Goal: Task Accomplishment & Management: Manage account settings

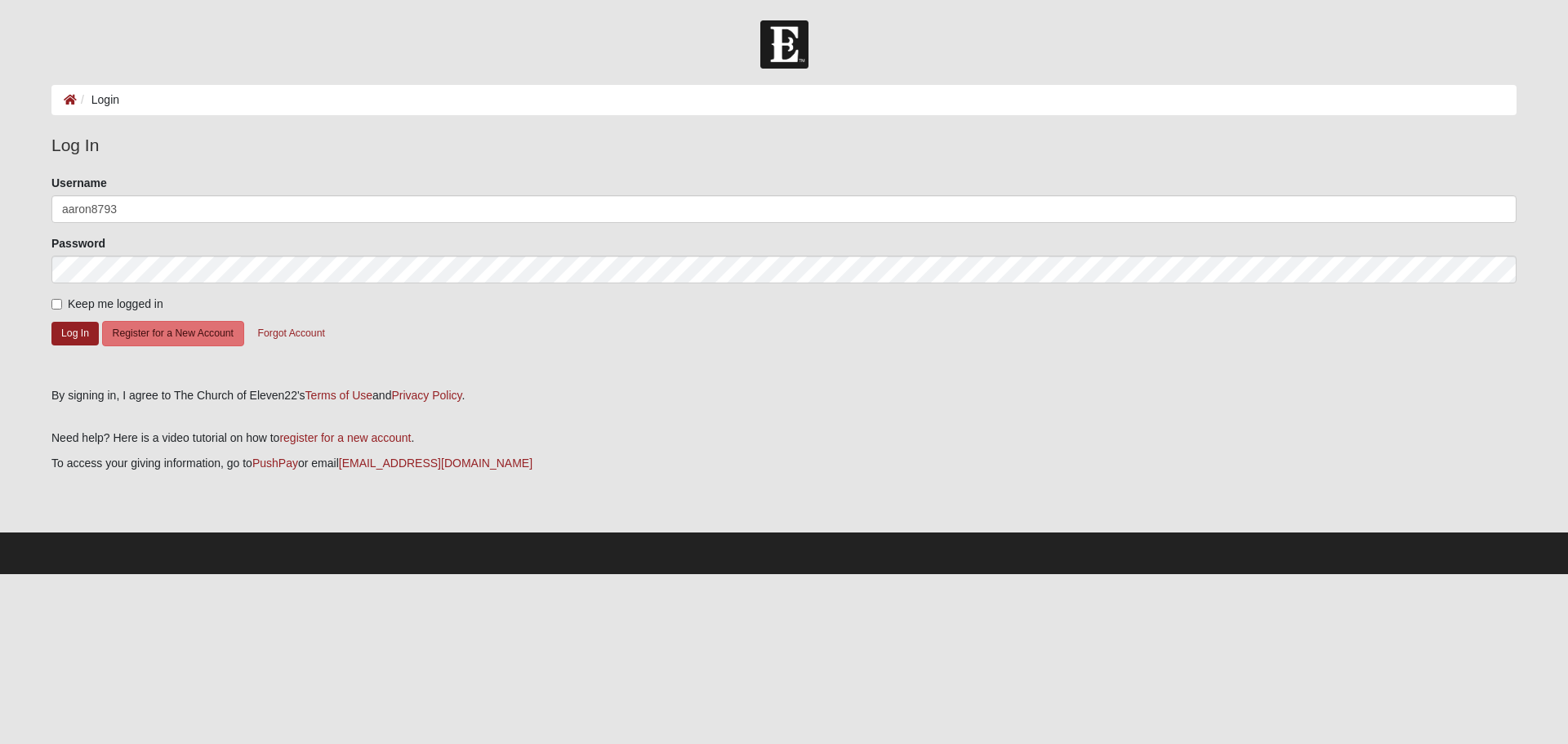
type input "aaron8793"
click at [70, 330] on button "Log In" at bounding box center [75, 333] width 48 height 24
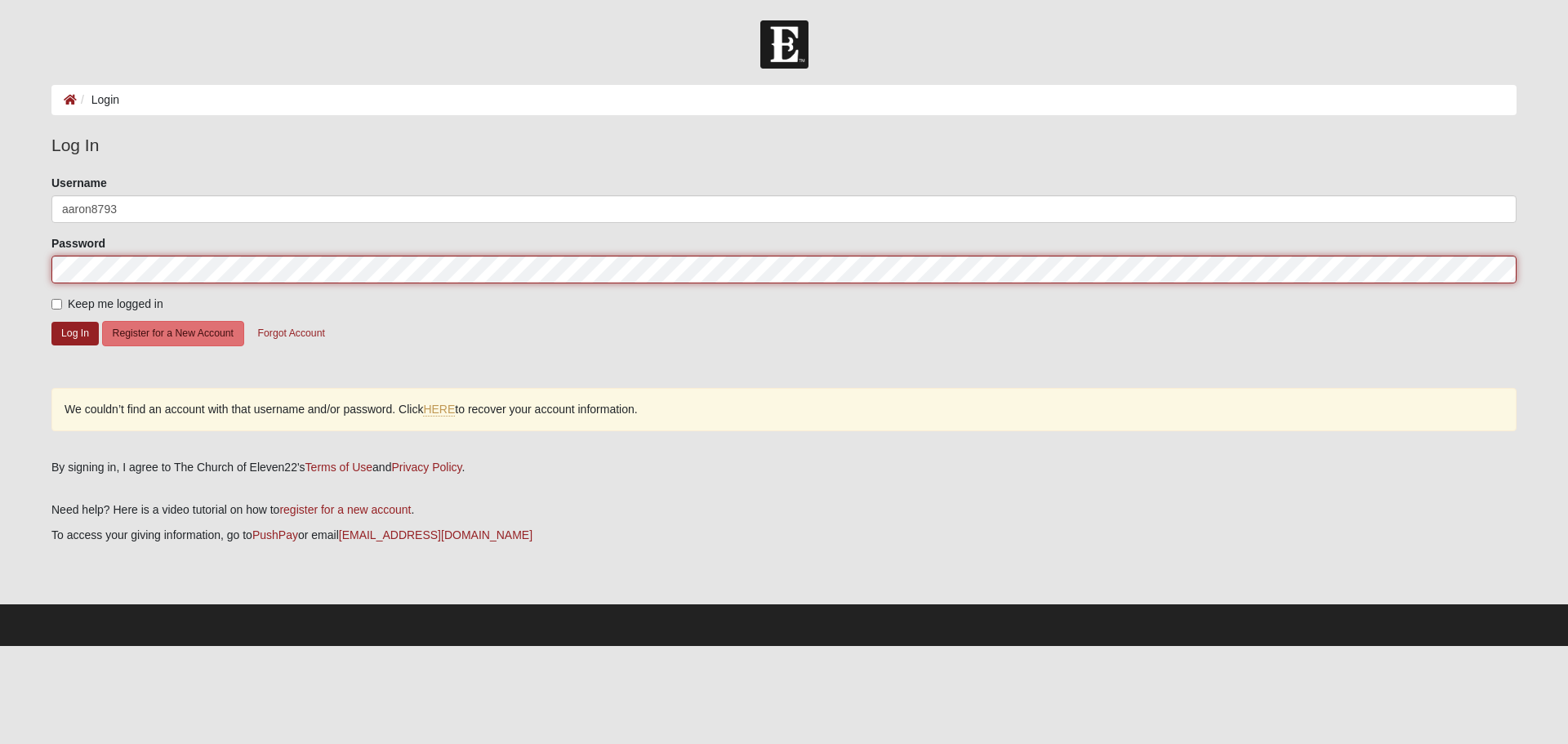
click at [46, 275] on div "Please correct the following: Username aaron8793 Password Keep me logged in Log…" at bounding box center [784, 310] width 1490 height 273
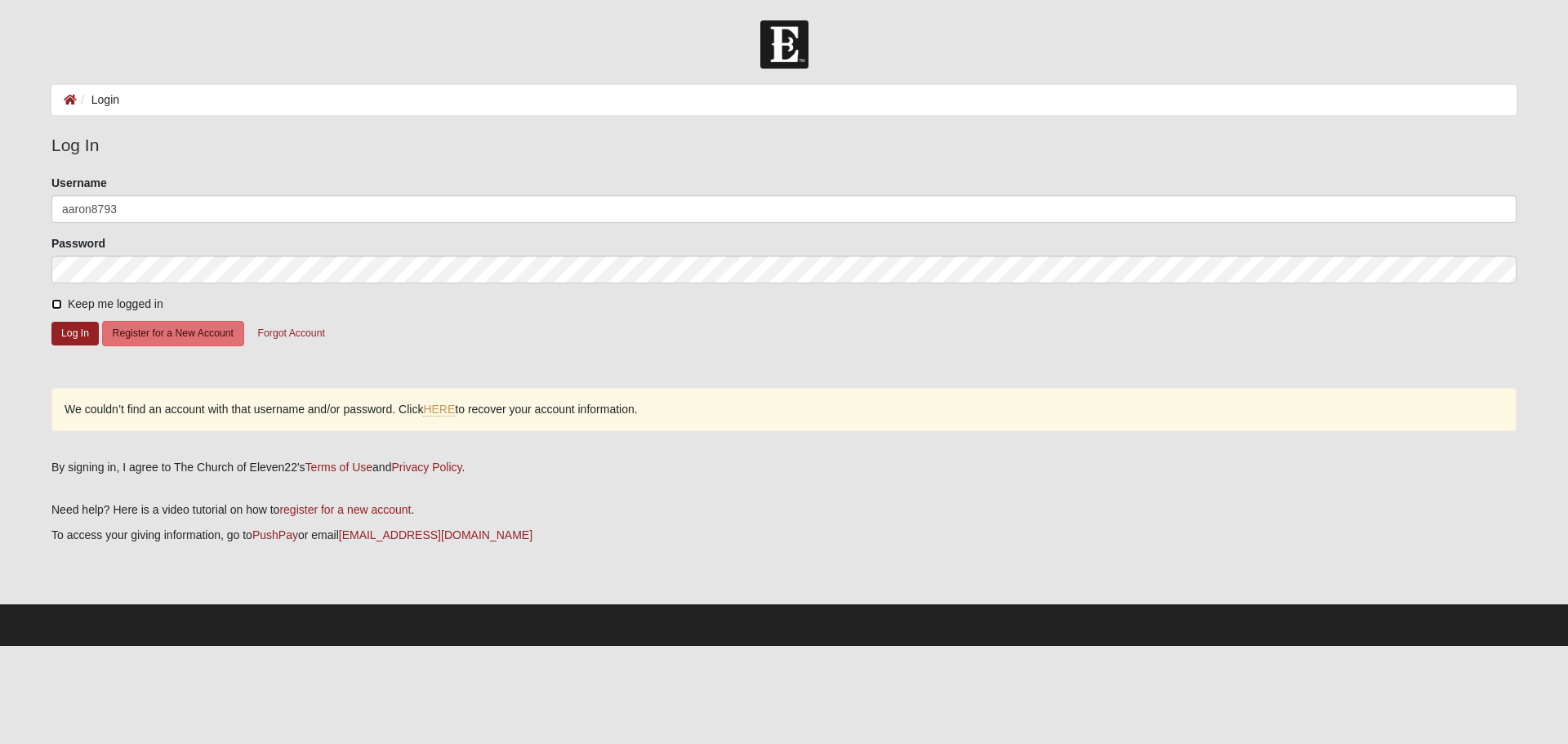
click at [58, 308] on input "Keep me logged in" at bounding box center [57, 304] width 11 height 11
checkbox input "true"
click at [65, 329] on button "Log In" at bounding box center [75, 333] width 48 height 24
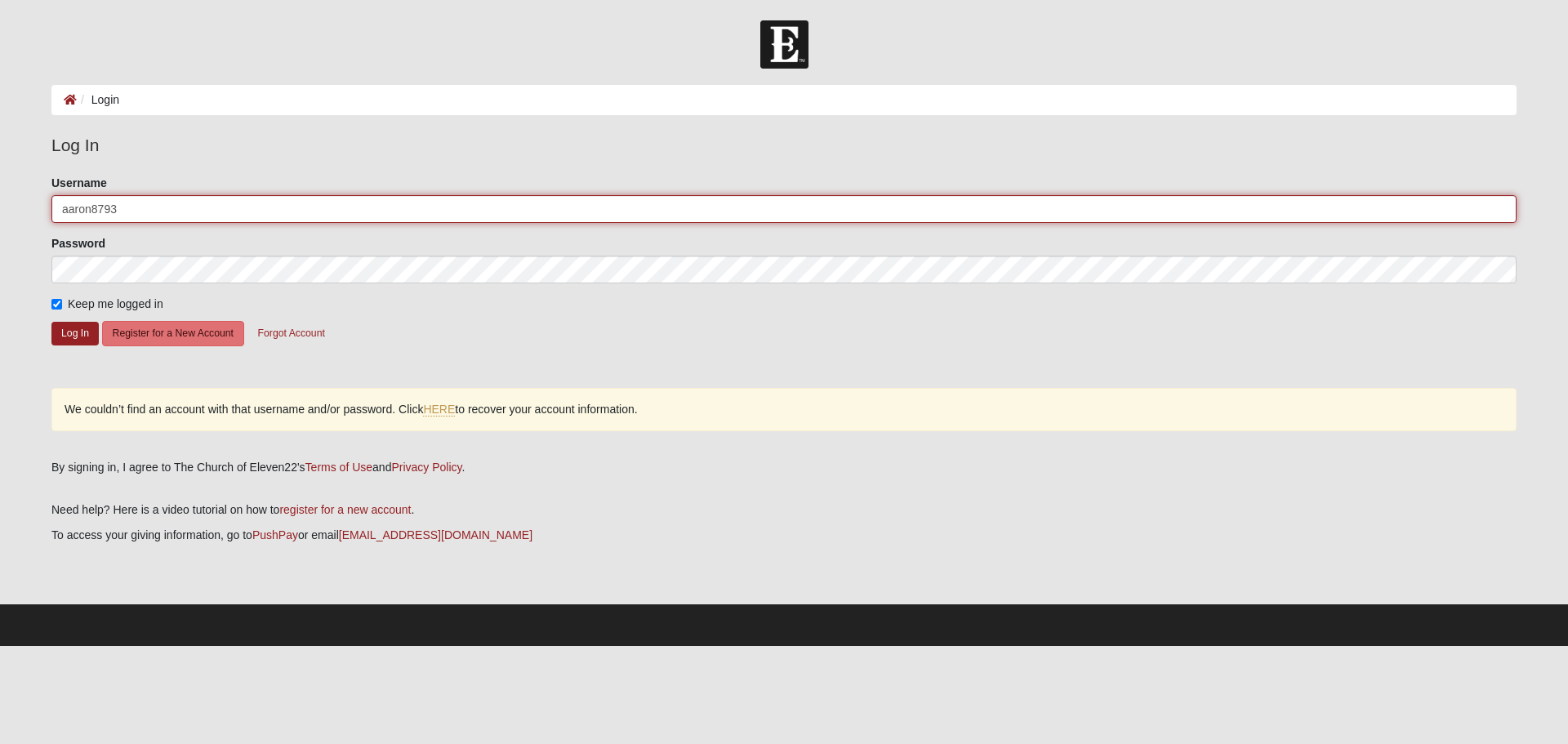
click at [209, 214] on input "aaron8793" at bounding box center [784, 209] width 1465 height 28
type input "[EMAIL_ADDRESS][DOMAIN_NAME]"
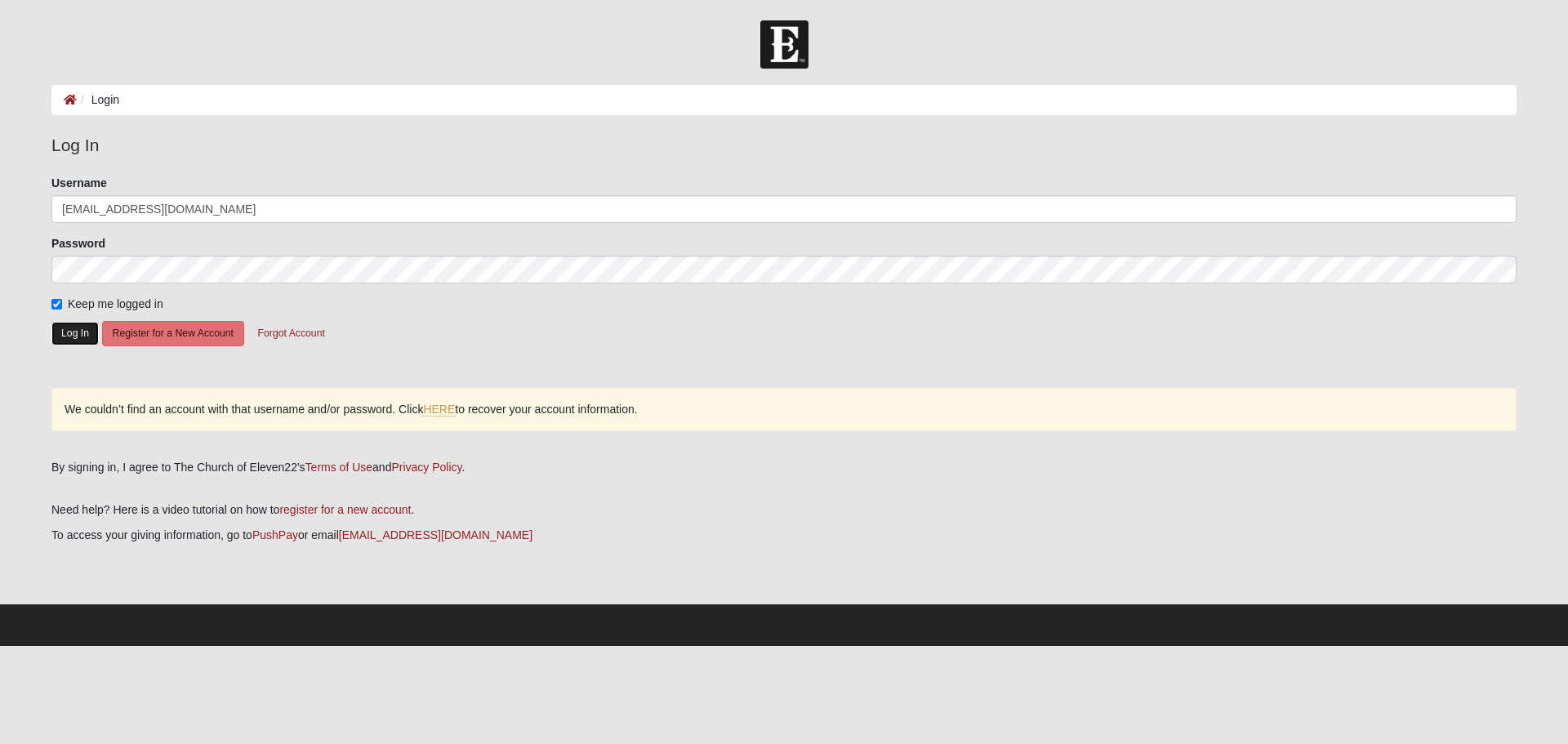
click at [67, 331] on button "Log In" at bounding box center [75, 333] width 48 height 24
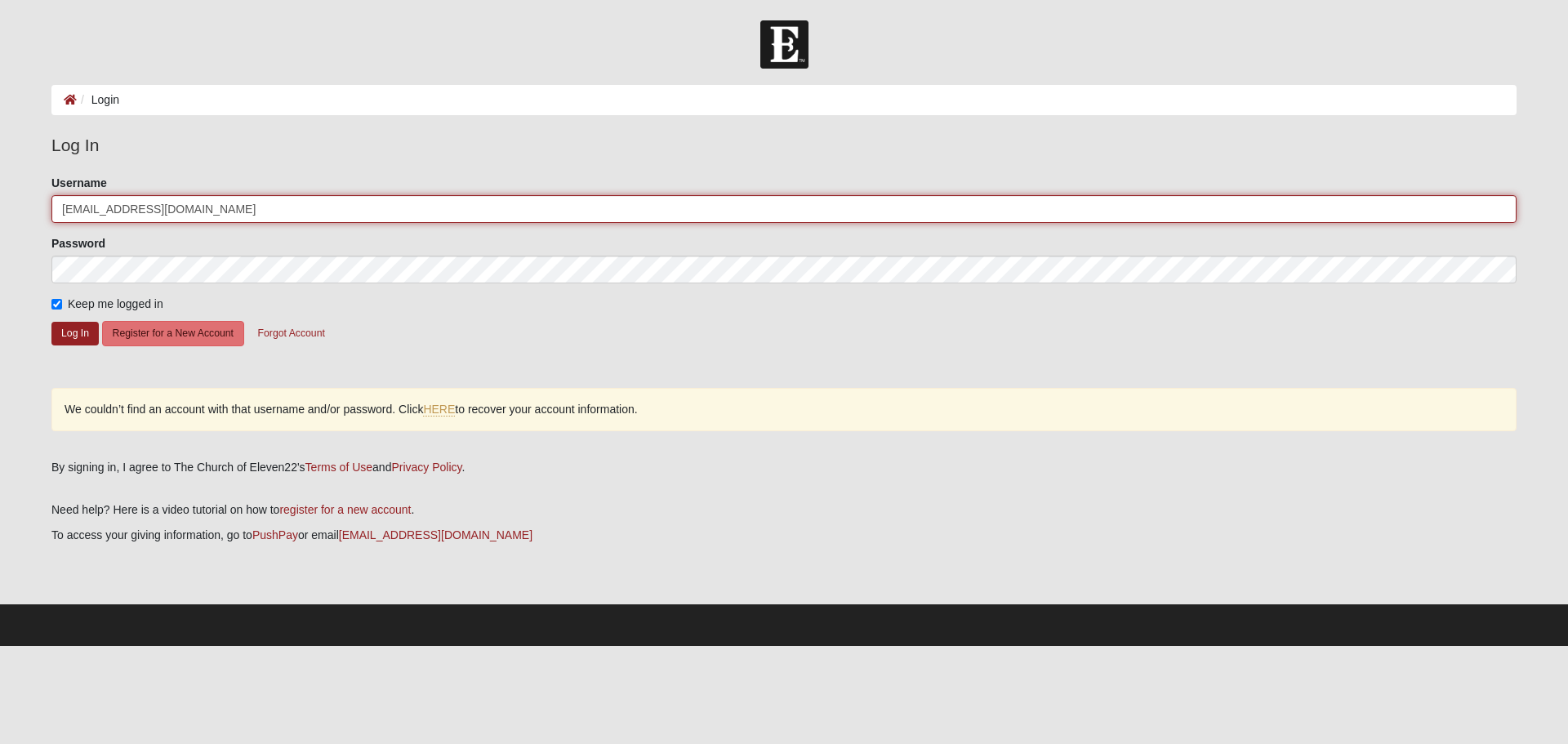
click at [249, 207] on input "[EMAIL_ADDRESS][DOMAIN_NAME]" at bounding box center [784, 209] width 1465 height 28
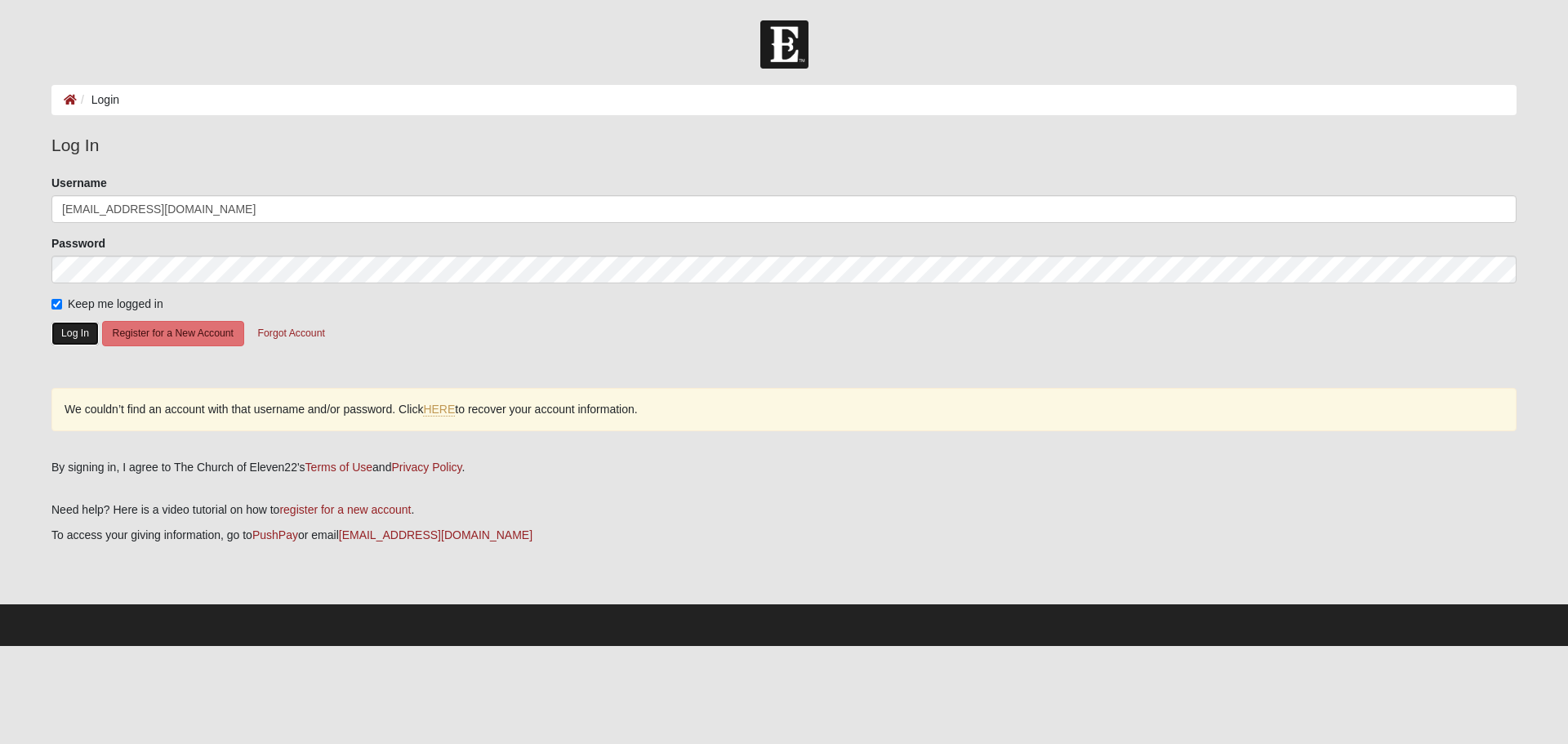
click at [73, 321] on button "Log In" at bounding box center [75, 333] width 48 height 24
click at [72, 335] on button "Log In" at bounding box center [75, 333] width 48 height 24
click at [447, 409] on link "HERE" at bounding box center [438, 410] width 32 height 14
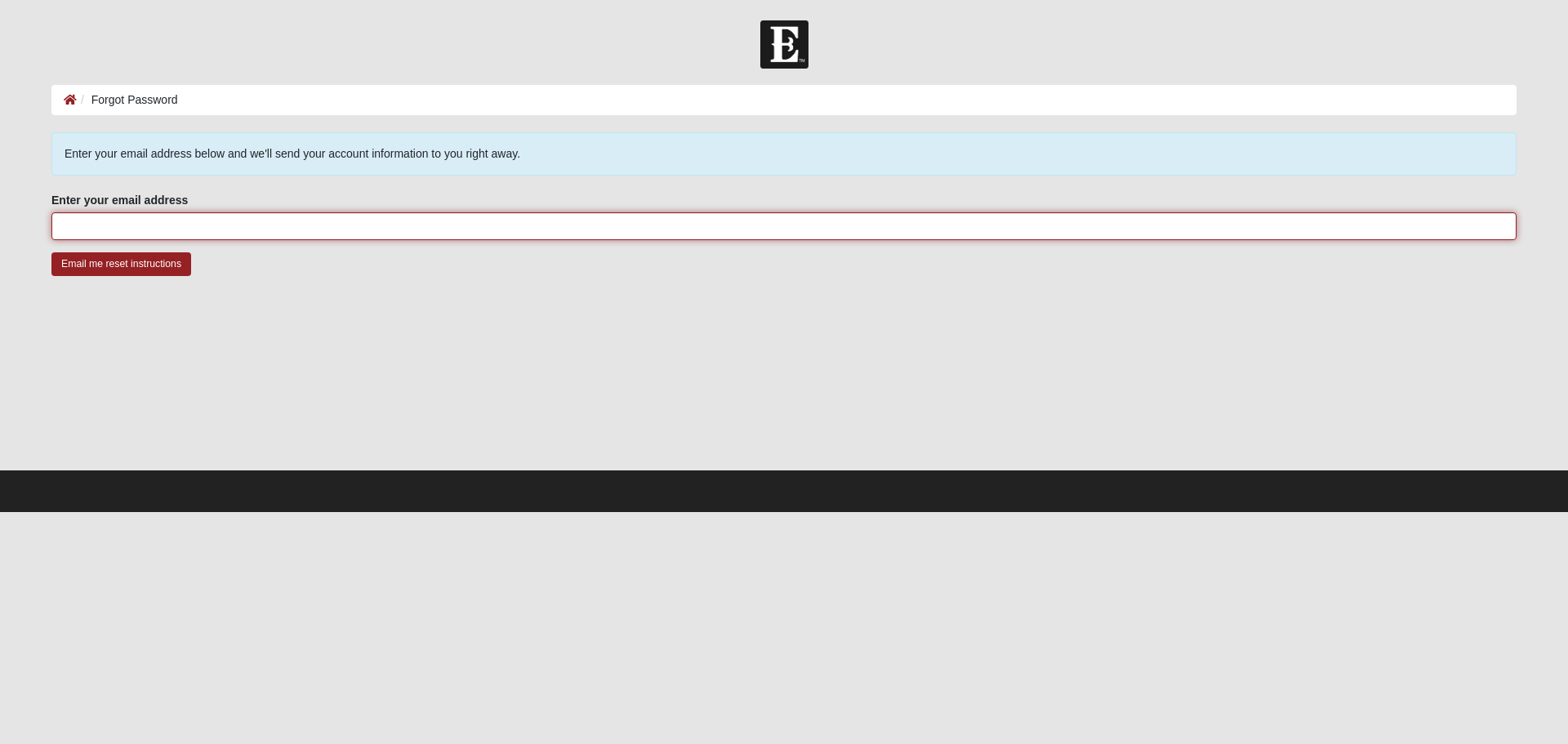
click at [189, 233] on input "Enter your email address" at bounding box center [784, 226] width 1465 height 28
type input "aaron87935@gmail.com"
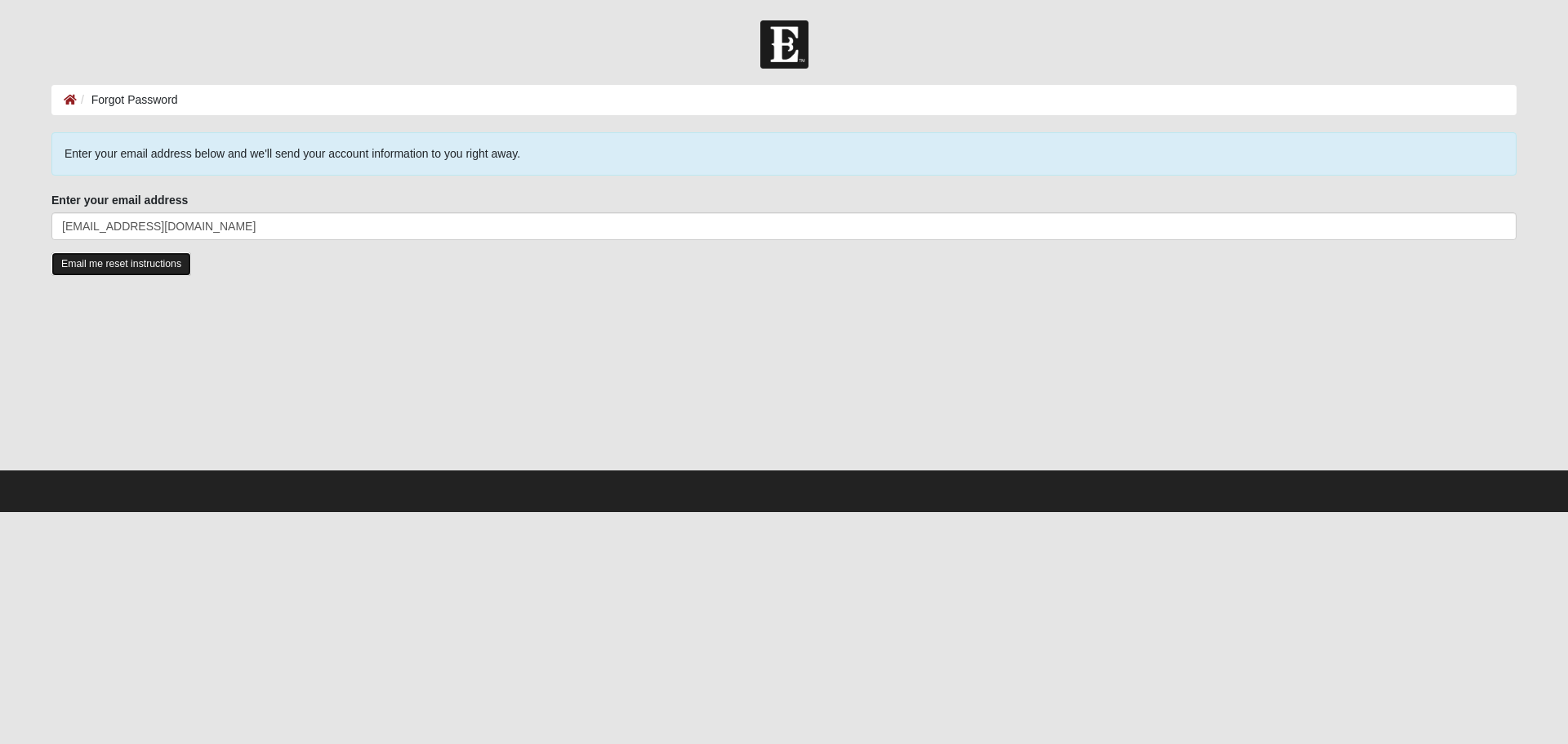
click at [124, 270] on input "Email me reset instructions" at bounding box center [121, 264] width 140 height 24
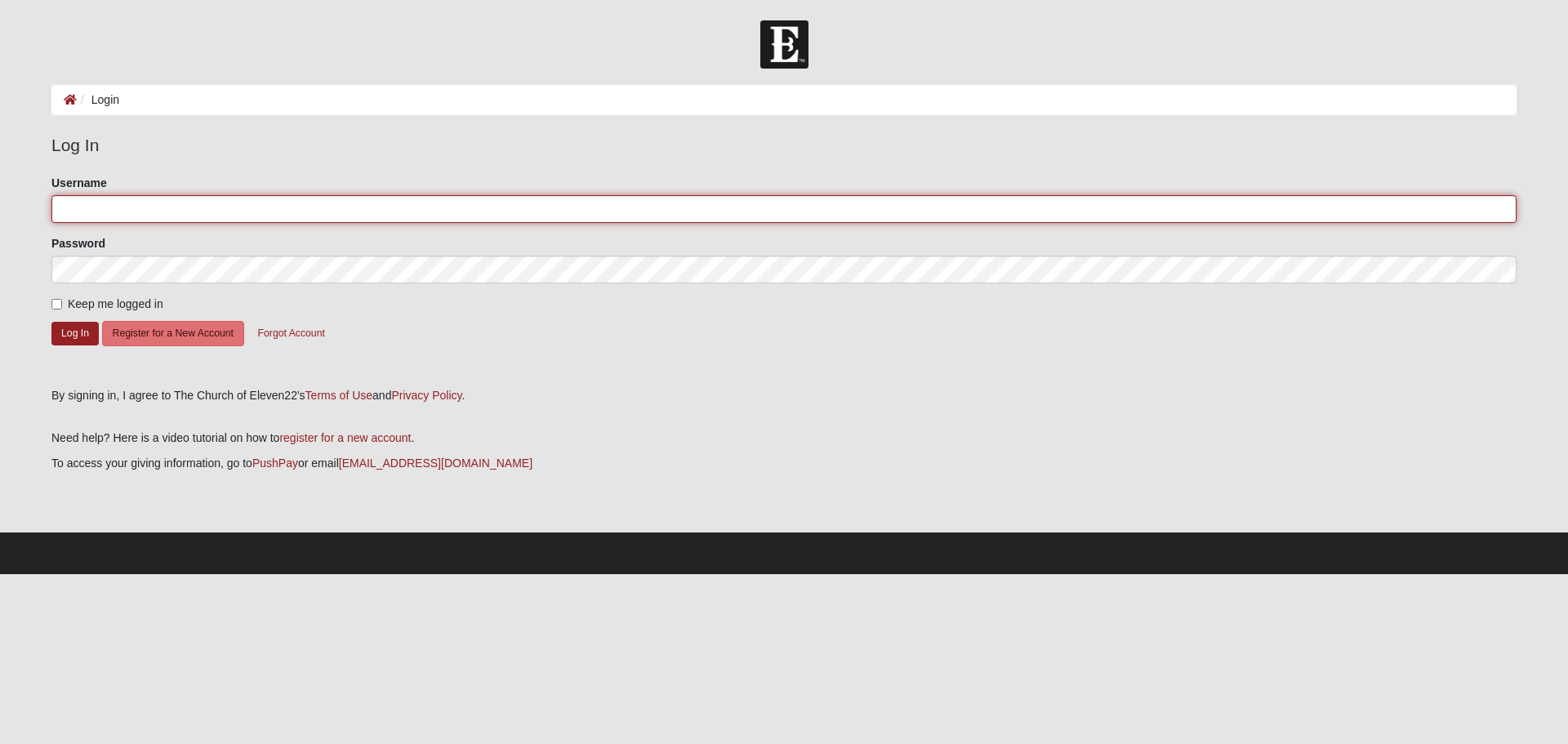
click at [161, 207] on input "Username" at bounding box center [784, 209] width 1465 height 28
type input "[EMAIL_ADDRESS][DOMAIN_NAME]"
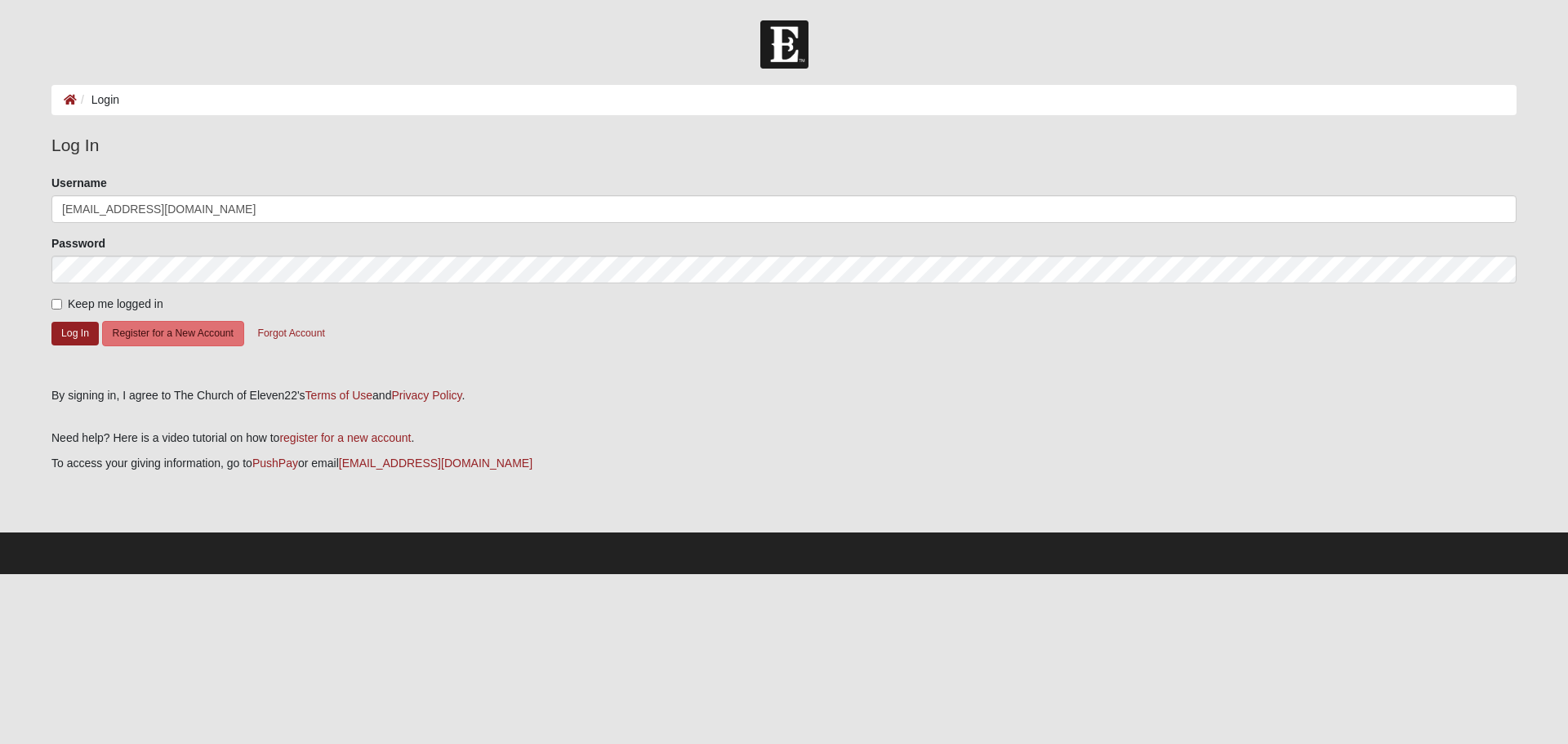
click at [67, 316] on form "Please correct the following: Username tenxproperties1@gmail.com Password Keep …" at bounding box center [784, 275] width 1465 height 201
click at [68, 324] on button "Log In" at bounding box center [75, 333] width 48 height 24
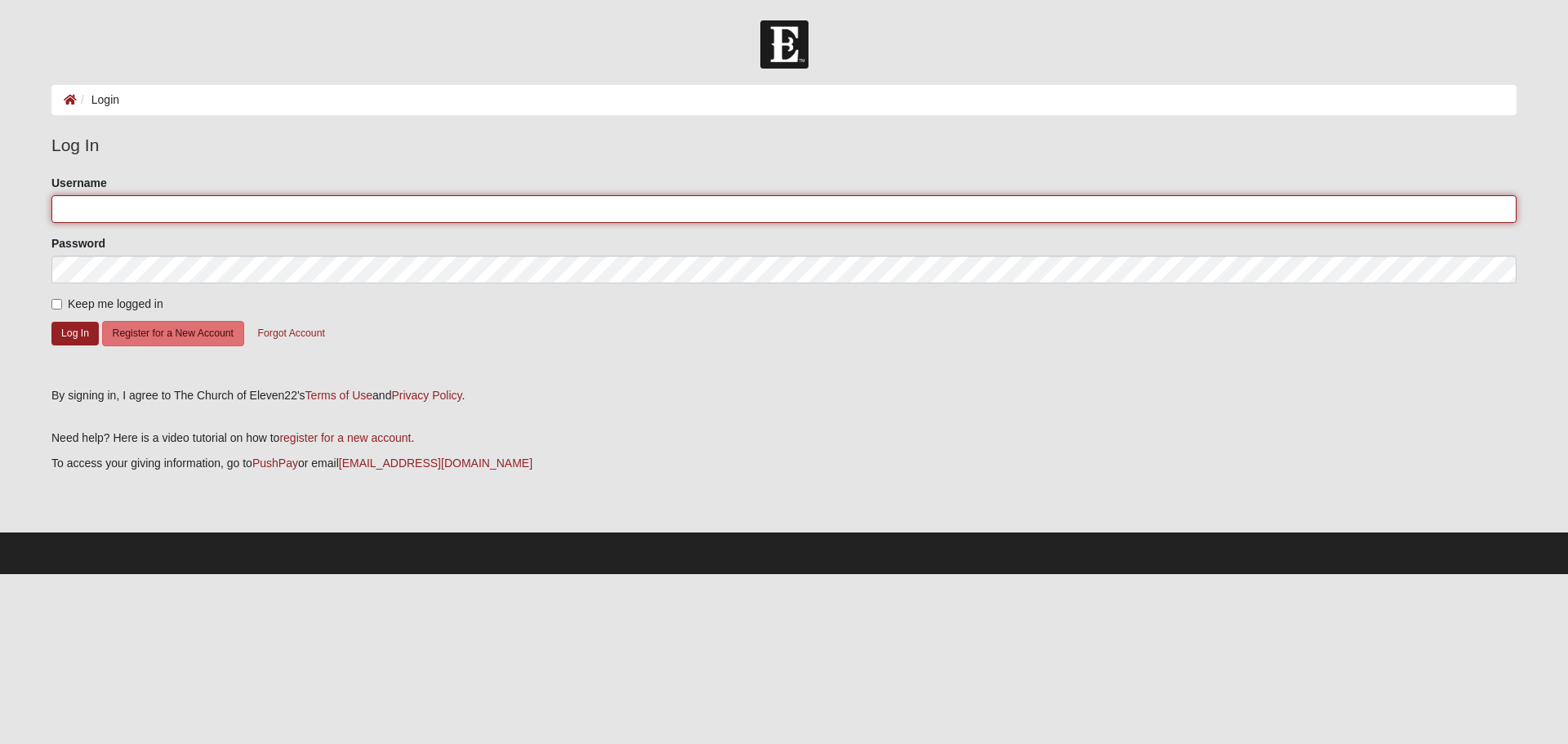
click at [133, 212] on input "Username" at bounding box center [784, 209] width 1465 height 28
type input "aaron87935"
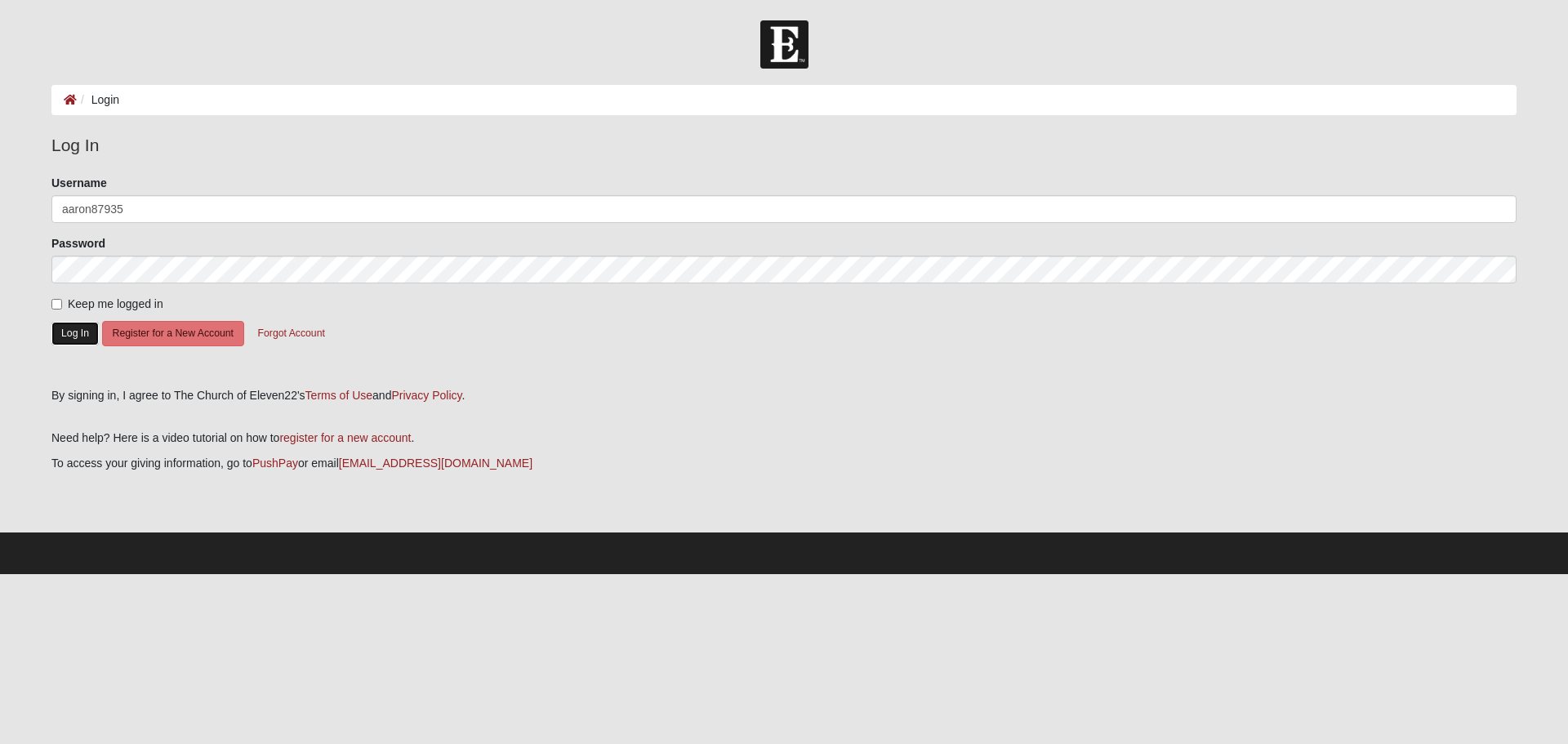
click at [55, 333] on button "Log In" at bounding box center [75, 333] width 48 height 24
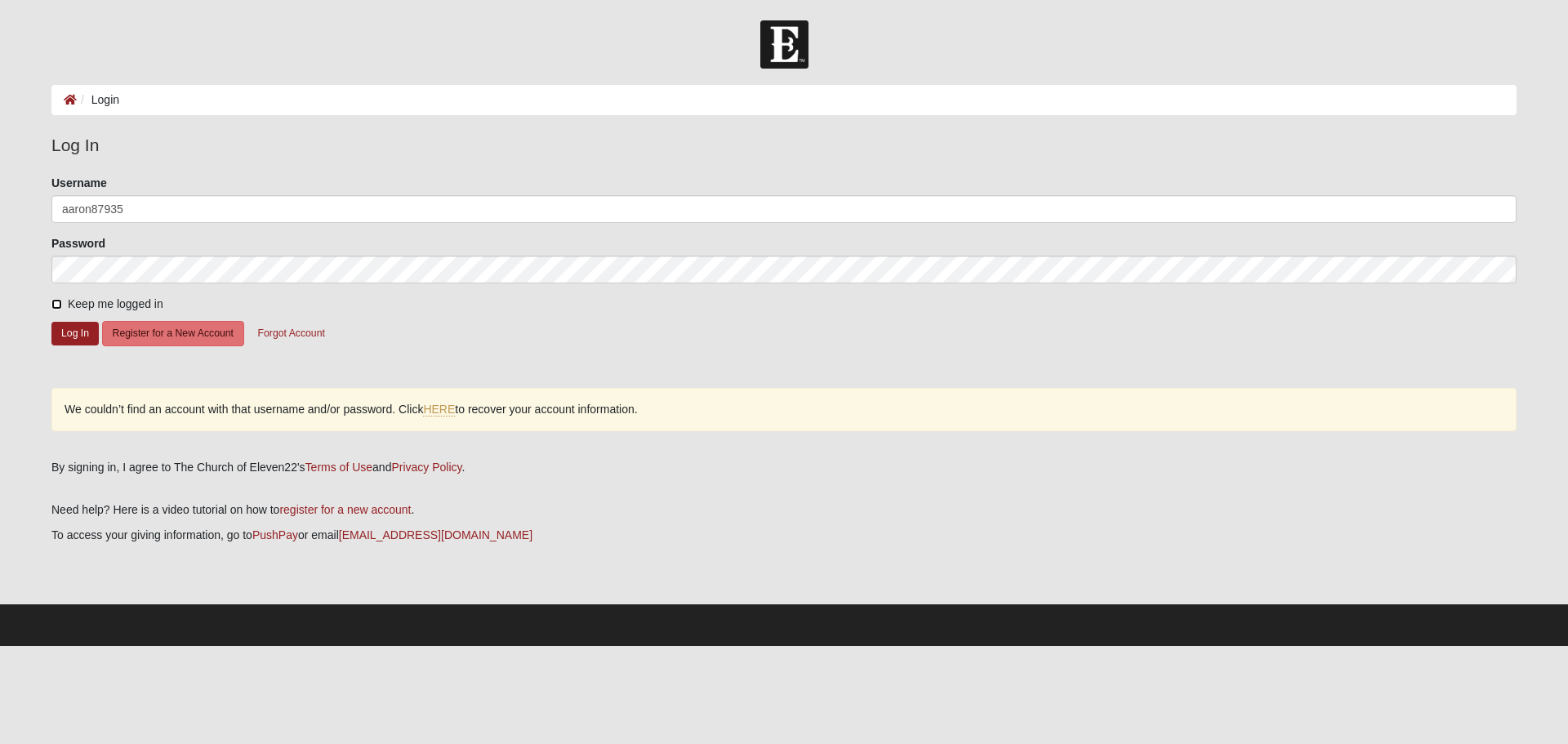
click at [61, 299] on input "Keep me logged in" at bounding box center [57, 304] width 11 height 11
checkbox input "true"
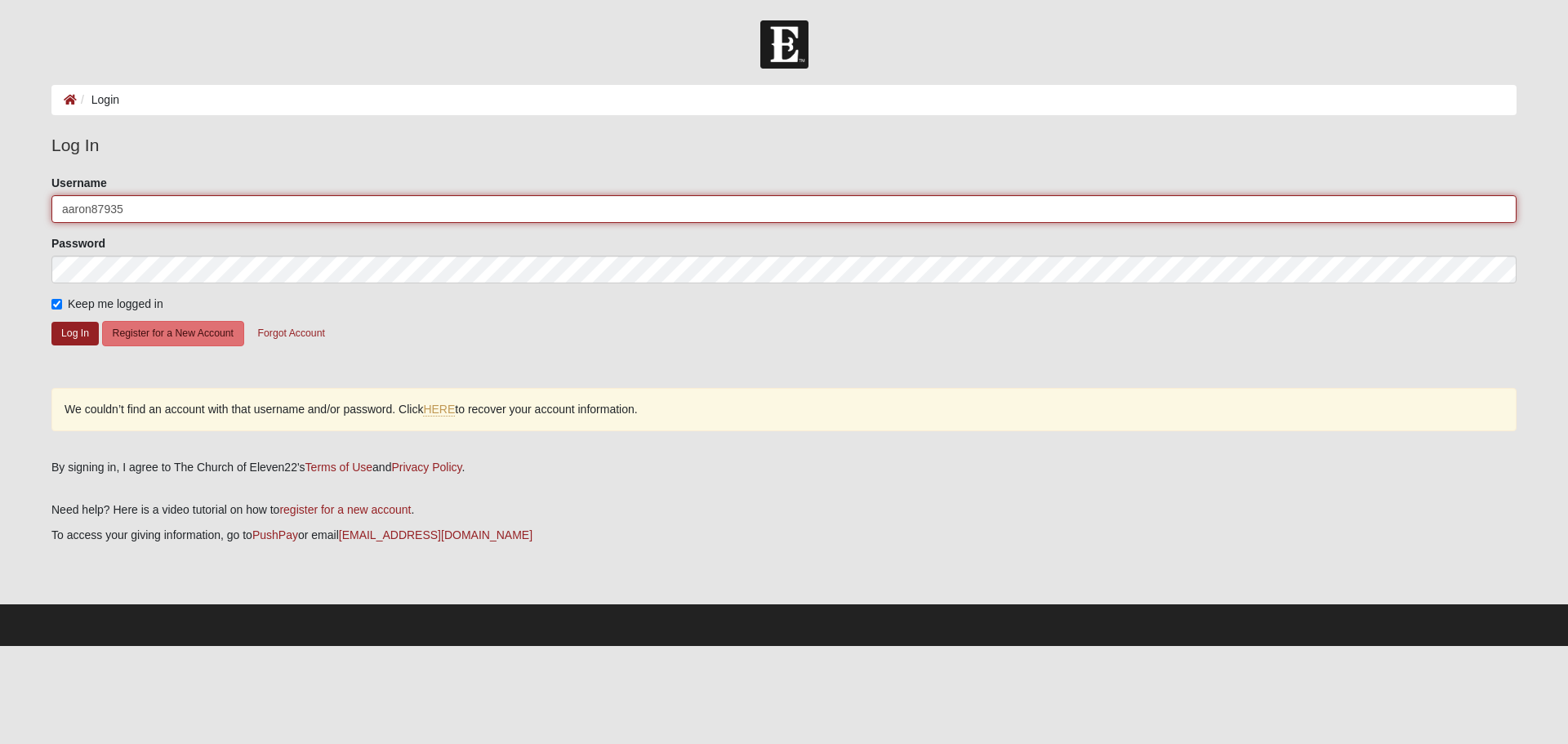
click at [220, 211] on input "aaron87935" at bounding box center [784, 209] width 1465 height 28
type input "aaron87935@gmail.com"
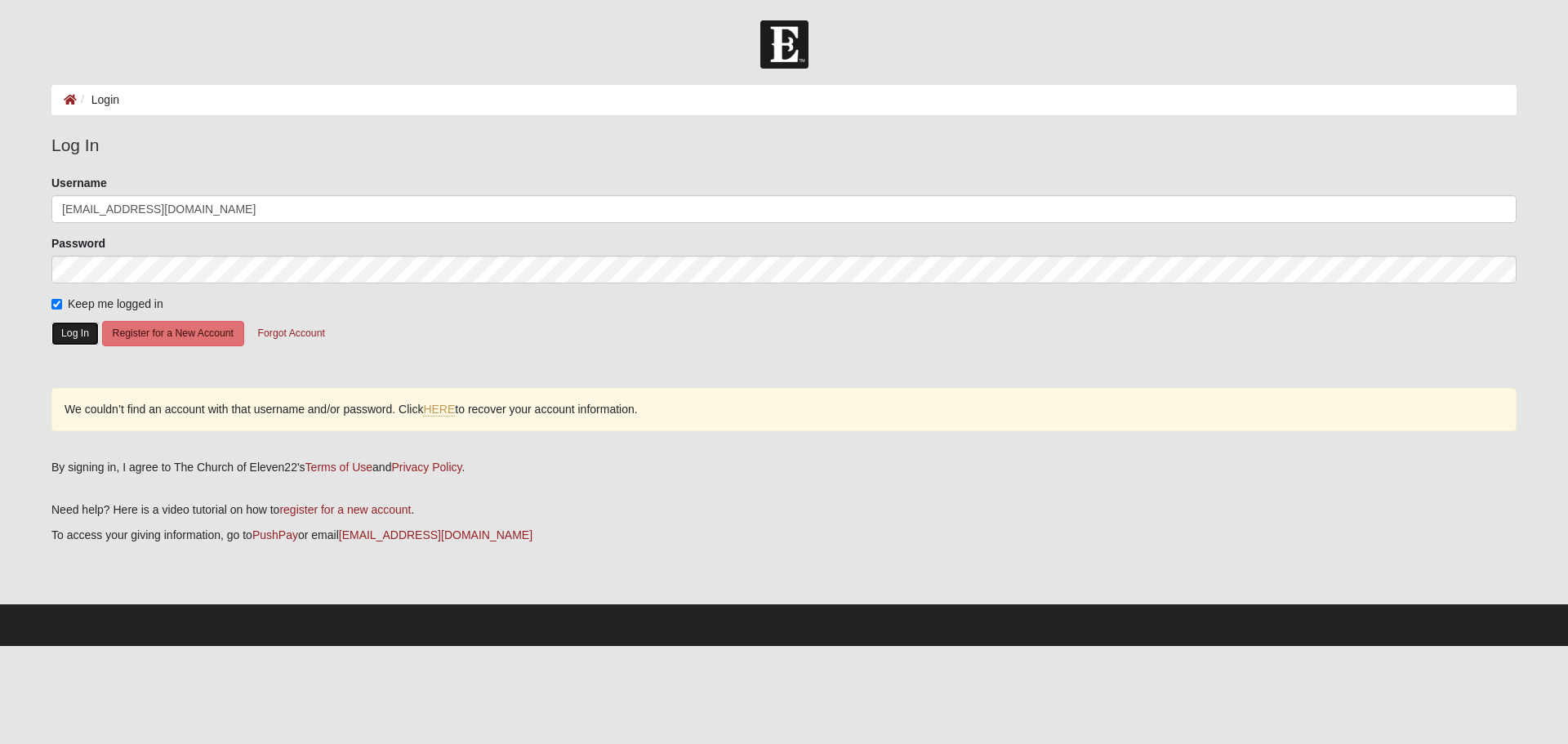
click at [72, 334] on button "Log In" at bounding box center [75, 333] width 48 height 24
click at [432, 408] on link "HERE" at bounding box center [438, 410] width 32 height 14
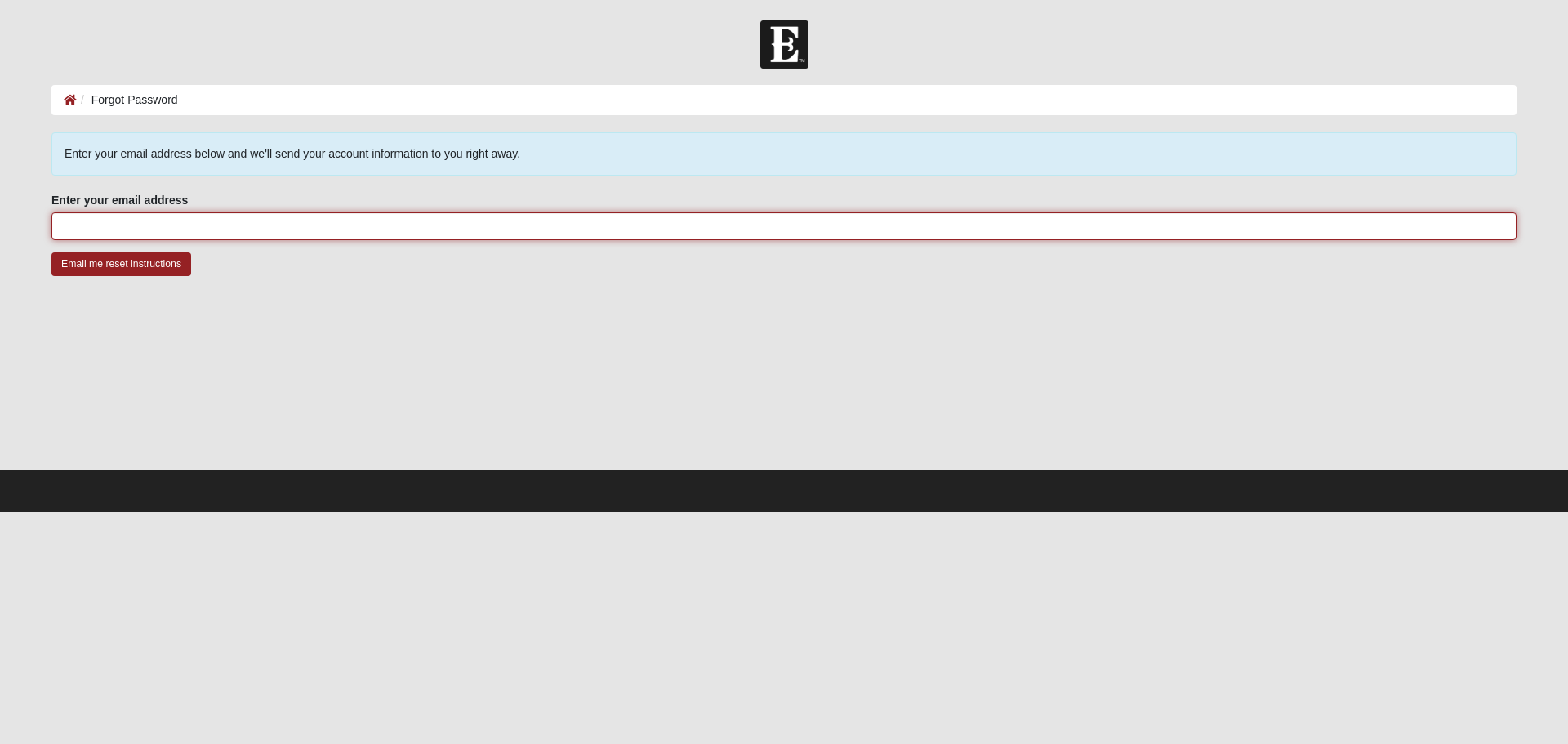
click at [160, 220] on input "Enter your email address" at bounding box center [784, 226] width 1465 height 28
type input "[EMAIL_ADDRESS][DOMAIN_NAME]"
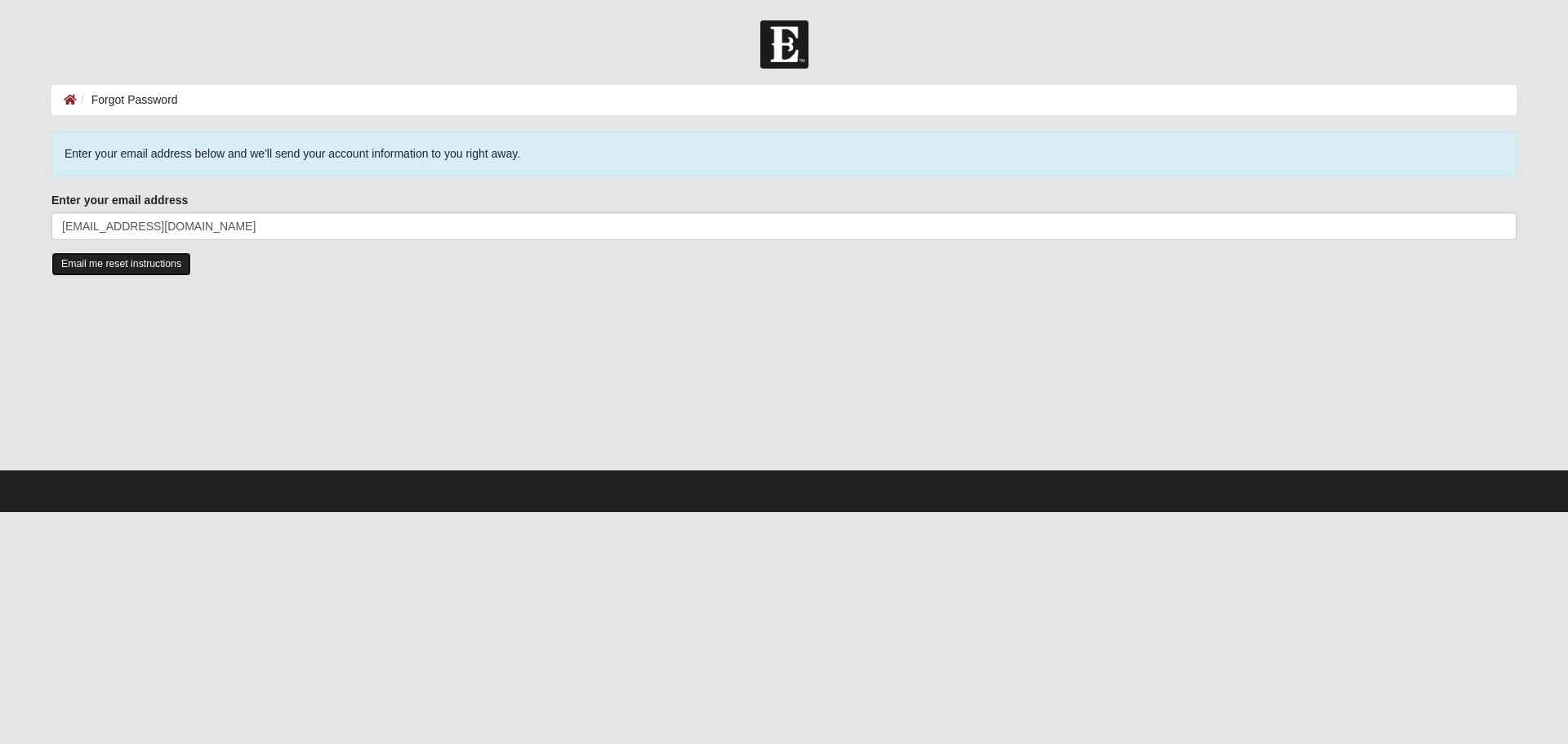
click at [124, 272] on input "Email me reset instructions" at bounding box center [121, 264] width 140 height 24
